Goal: Check status: Check status

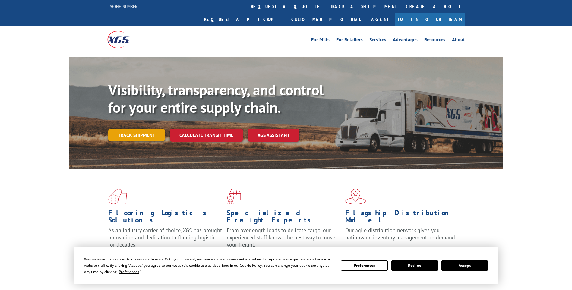
click at [143, 129] on link "Track shipment" at bounding box center [136, 135] width 57 height 13
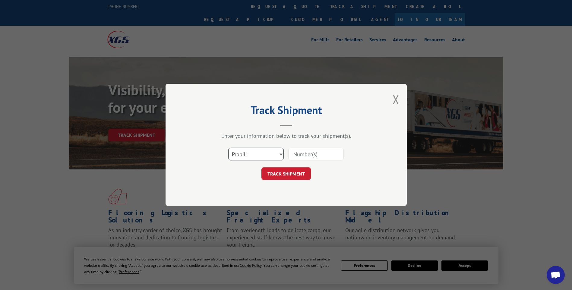
click at [261, 152] on select "Select category... Probill BOL PO" at bounding box center [255, 154] width 55 height 13
select select "bol"
click at [228, 148] on select "Select category... Probill BOL PO" at bounding box center [255, 154] width 55 height 13
click at [301, 157] on input at bounding box center [315, 154] width 55 height 13
paste input "5180675"
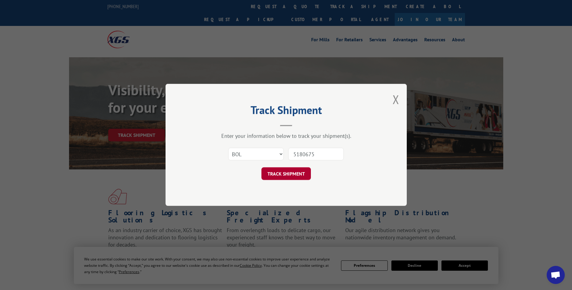
type input "5180675"
click at [284, 172] on button "TRACK SHIPMENT" at bounding box center [285, 174] width 49 height 13
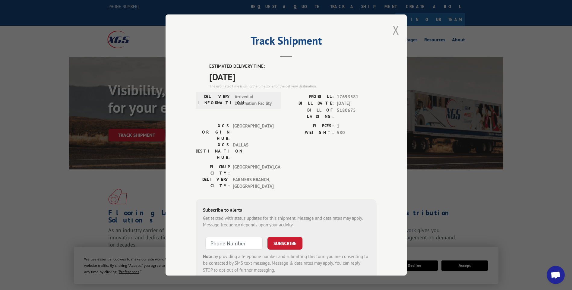
click at [395, 33] on button "Close modal" at bounding box center [395, 30] width 7 height 16
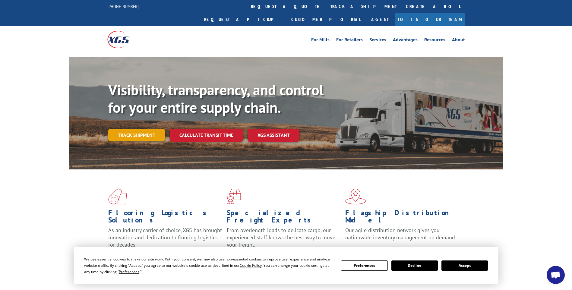
click at [136, 129] on link "Track shipment" at bounding box center [136, 135] width 57 height 13
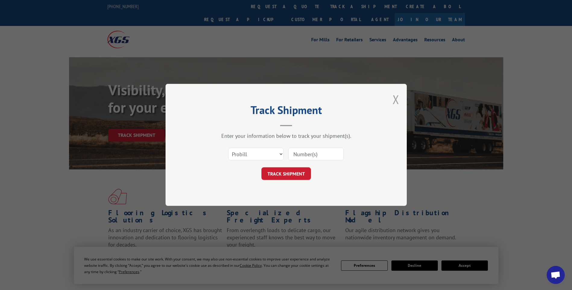
click at [397, 102] on button "Close modal" at bounding box center [395, 99] width 7 height 16
